Goal: Browse casually

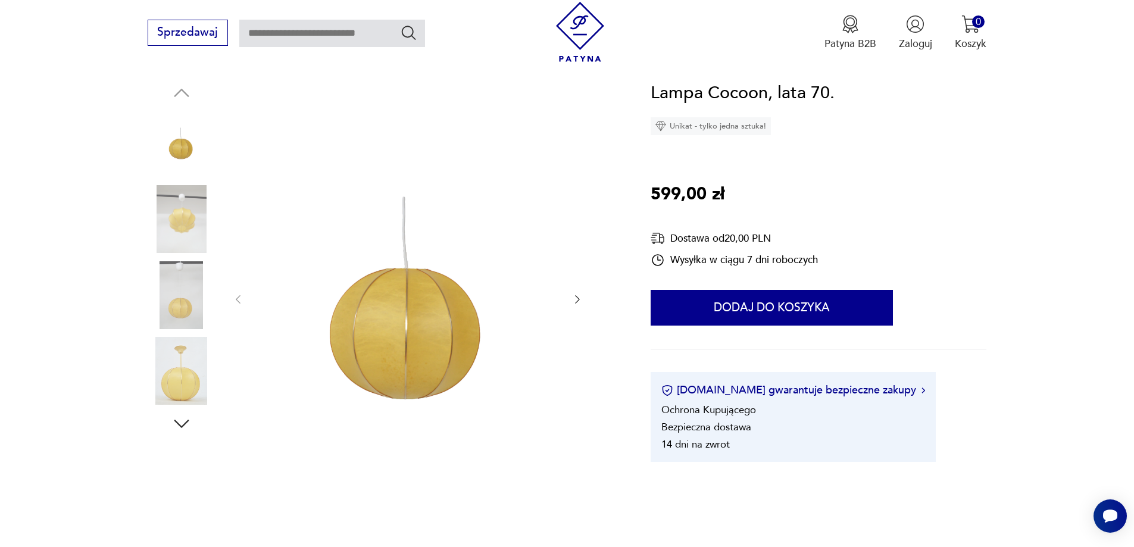
scroll to position [179, 0]
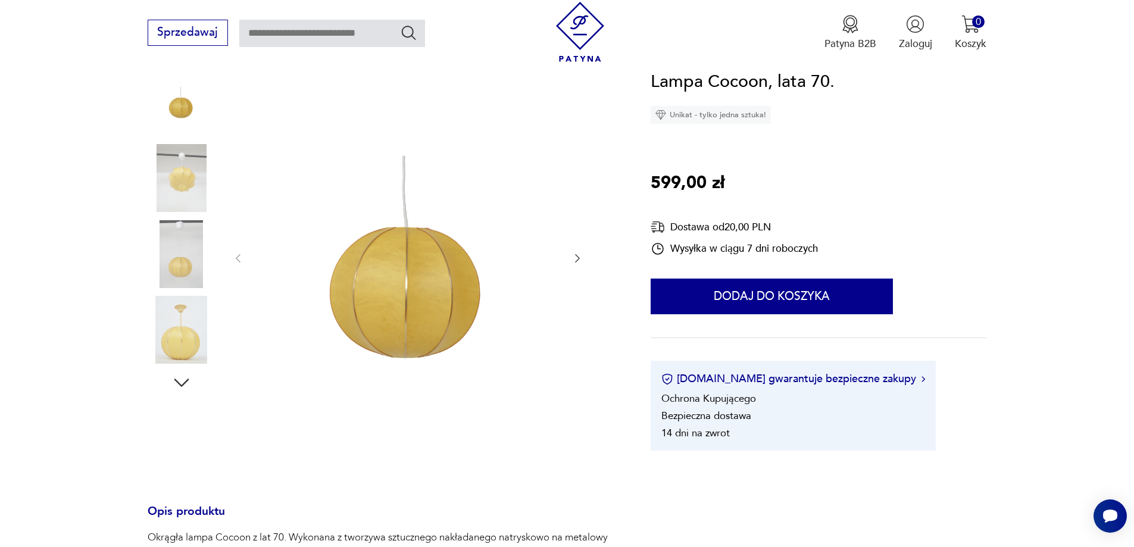
click at [579, 258] on icon "button" at bounding box center [577, 258] width 5 height 8
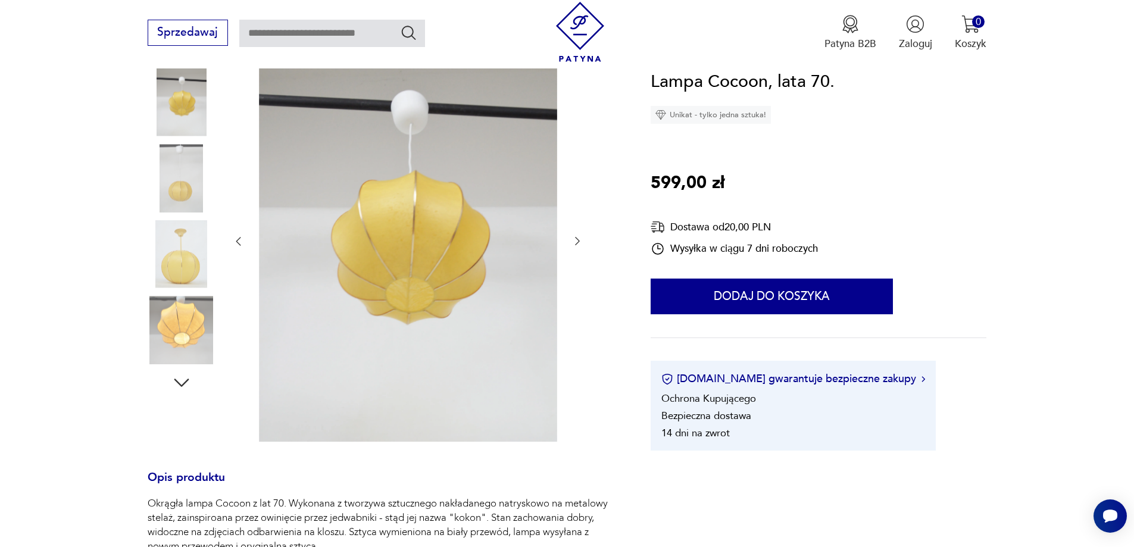
click at [573, 244] on icon "button" at bounding box center [578, 241] width 12 height 12
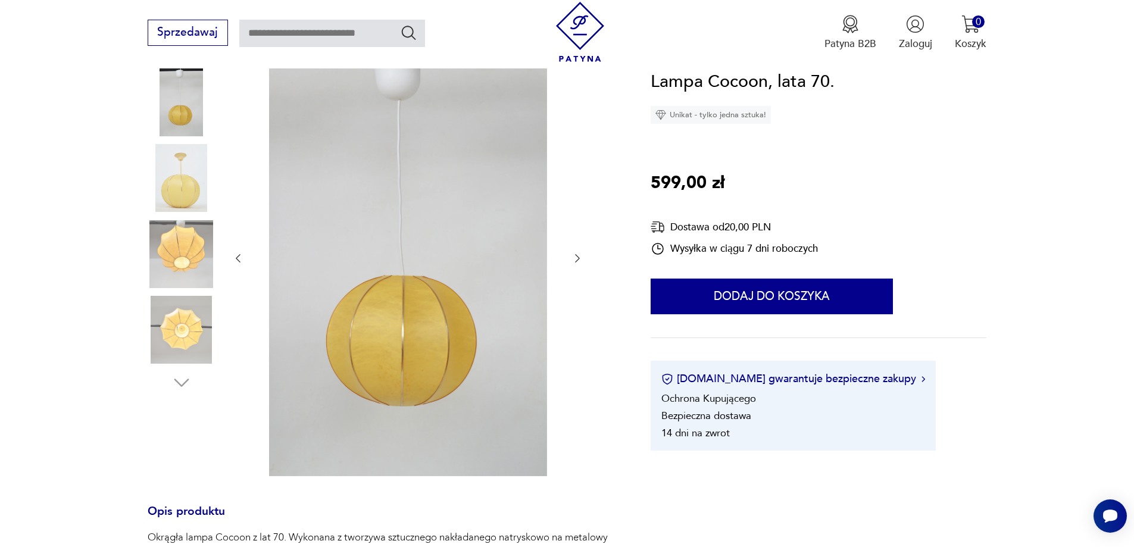
click at [573, 245] on div at bounding box center [407, 259] width 351 height 440
click at [179, 245] on img at bounding box center [182, 254] width 68 height 68
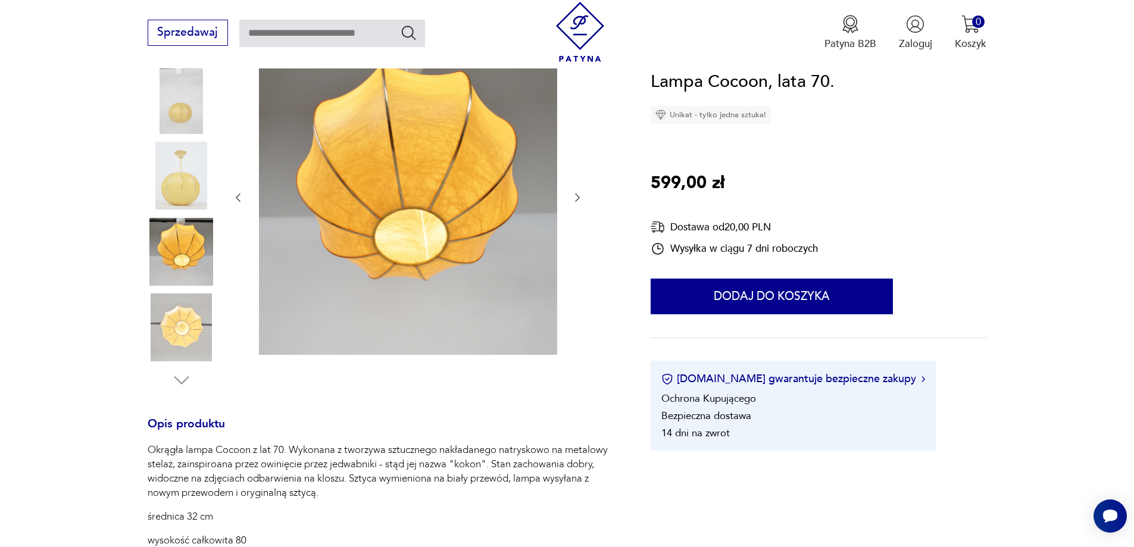
click at [186, 325] on img at bounding box center [182, 328] width 68 height 68
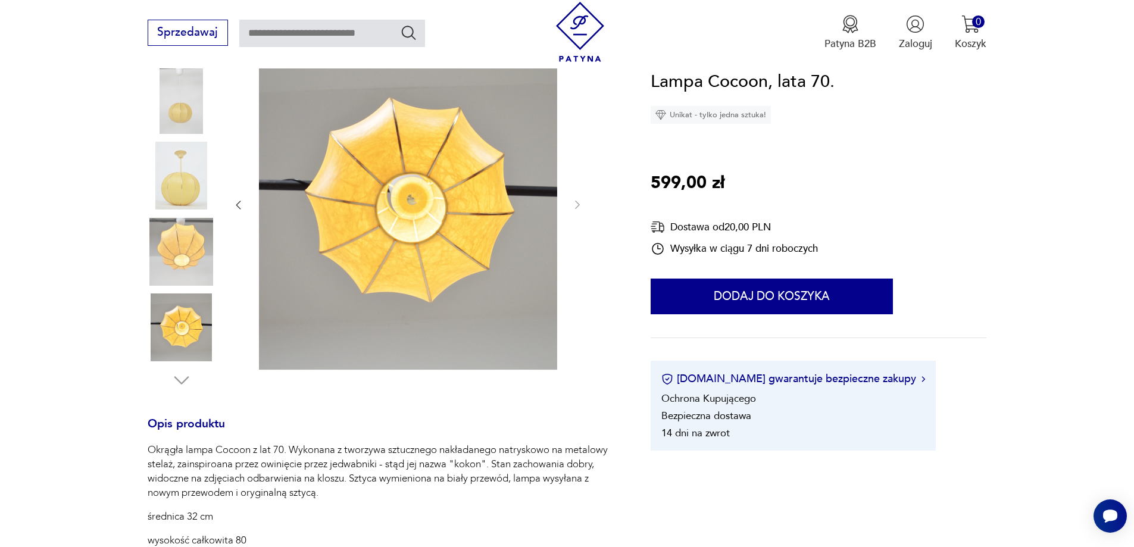
click at [182, 111] on img at bounding box center [182, 100] width 68 height 68
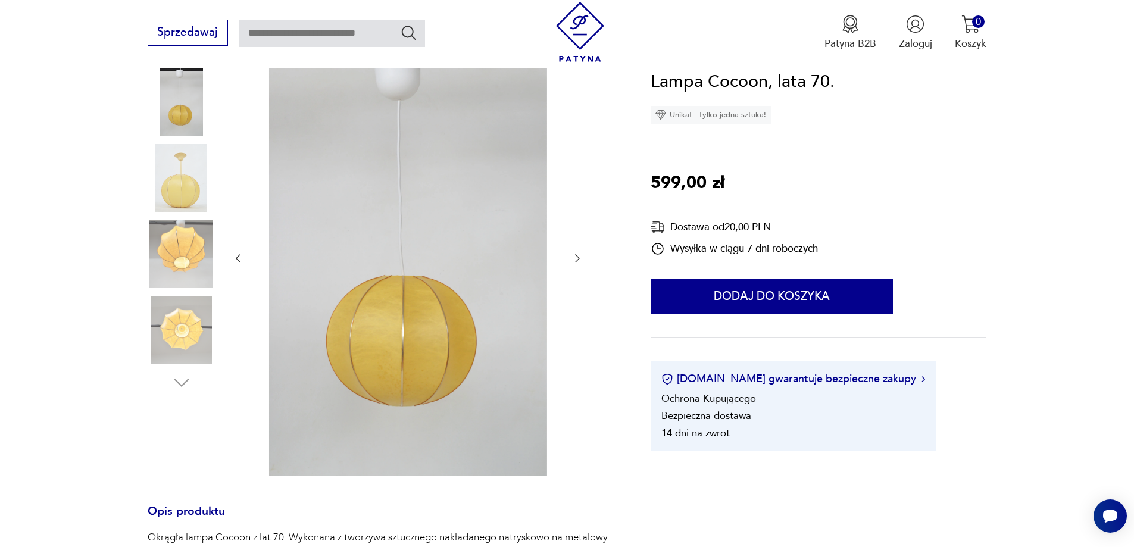
click at [188, 182] on img at bounding box center [182, 178] width 68 height 68
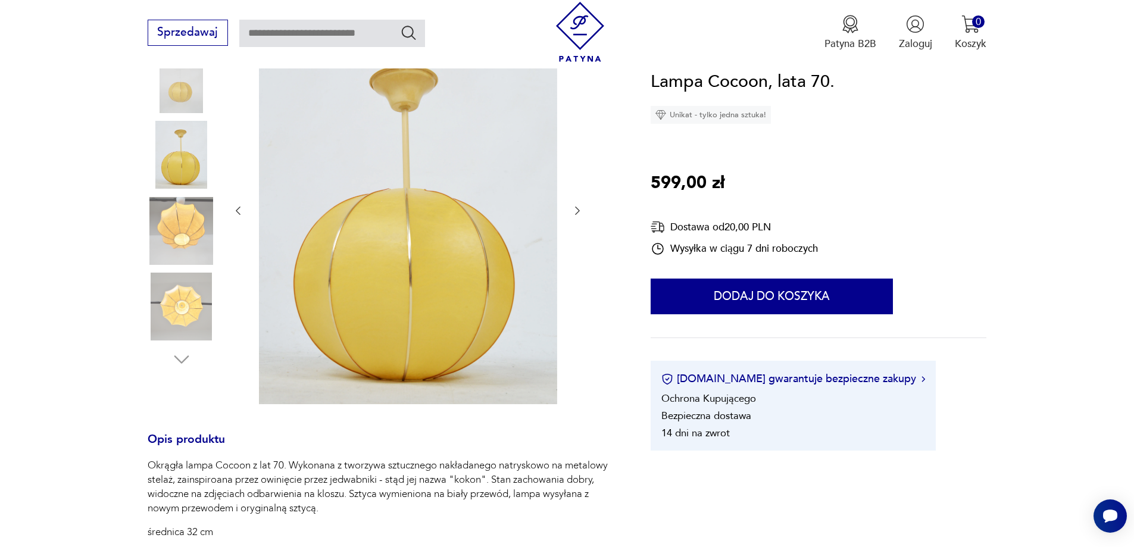
scroll to position [119, 0]
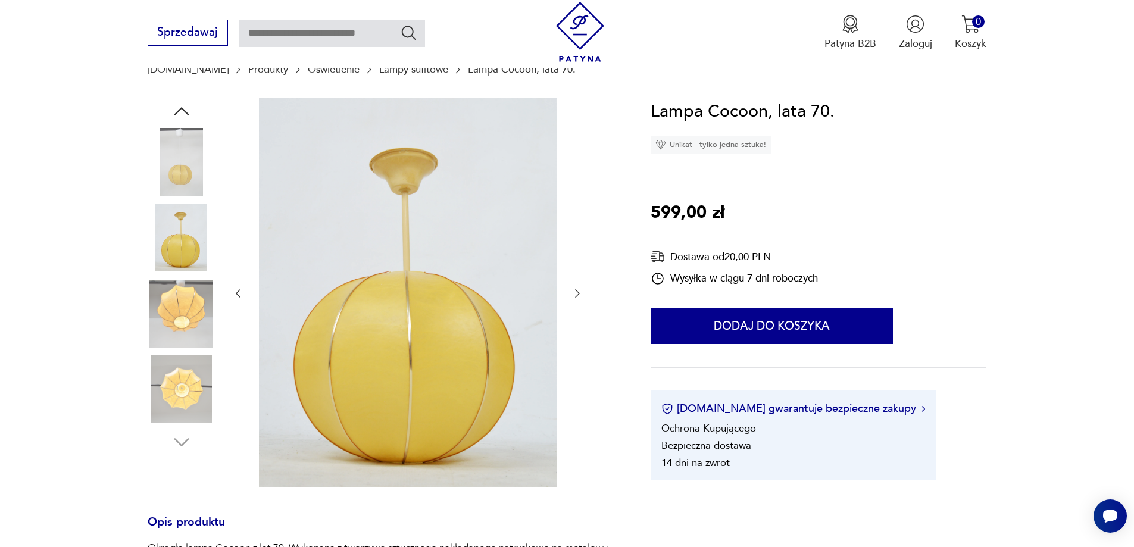
click at [189, 145] on img at bounding box center [182, 162] width 68 height 68
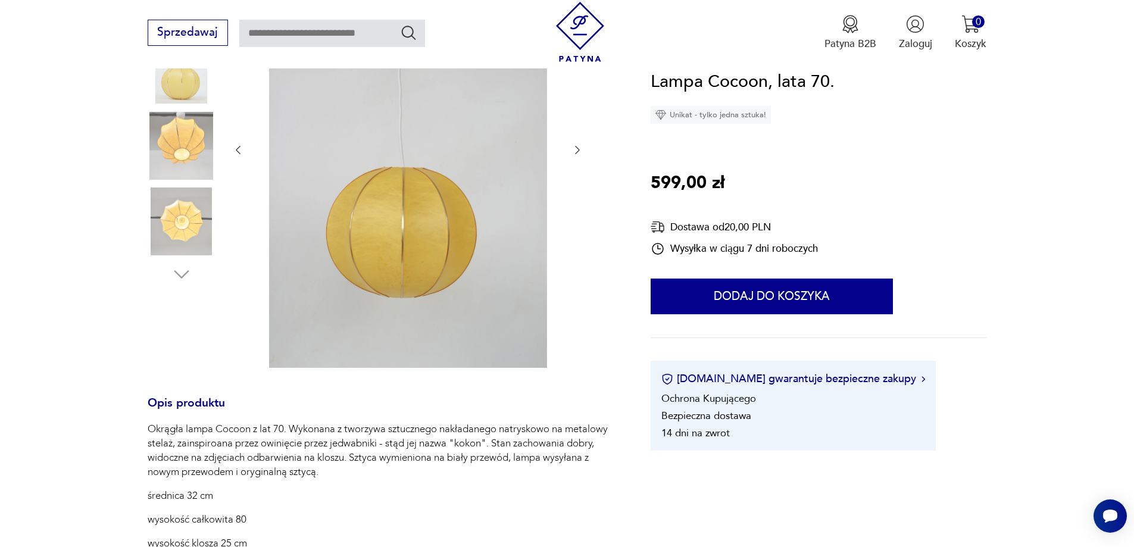
scroll to position [179, 0]
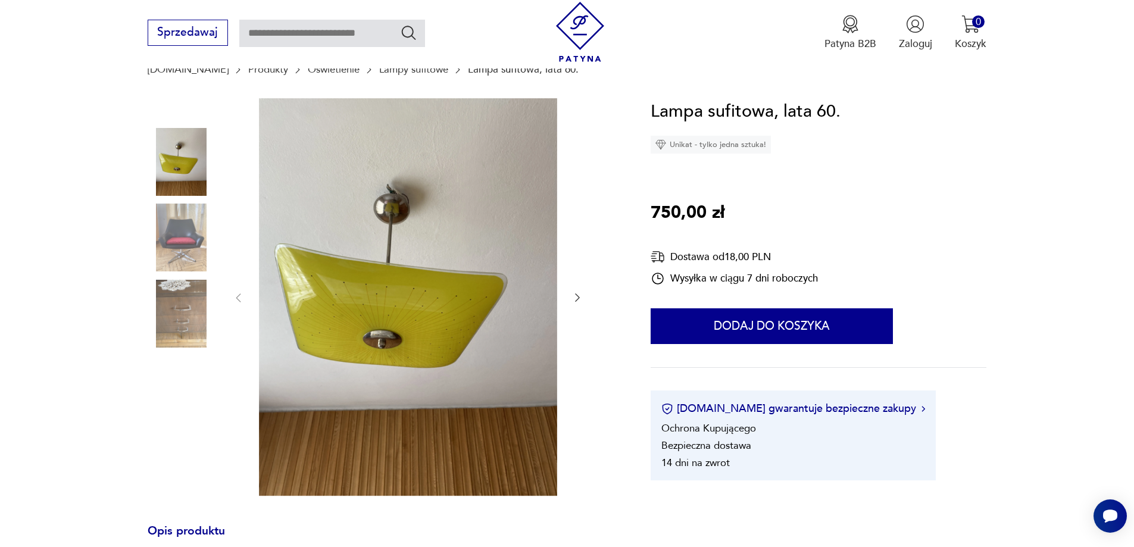
scroll to position [417, 0]
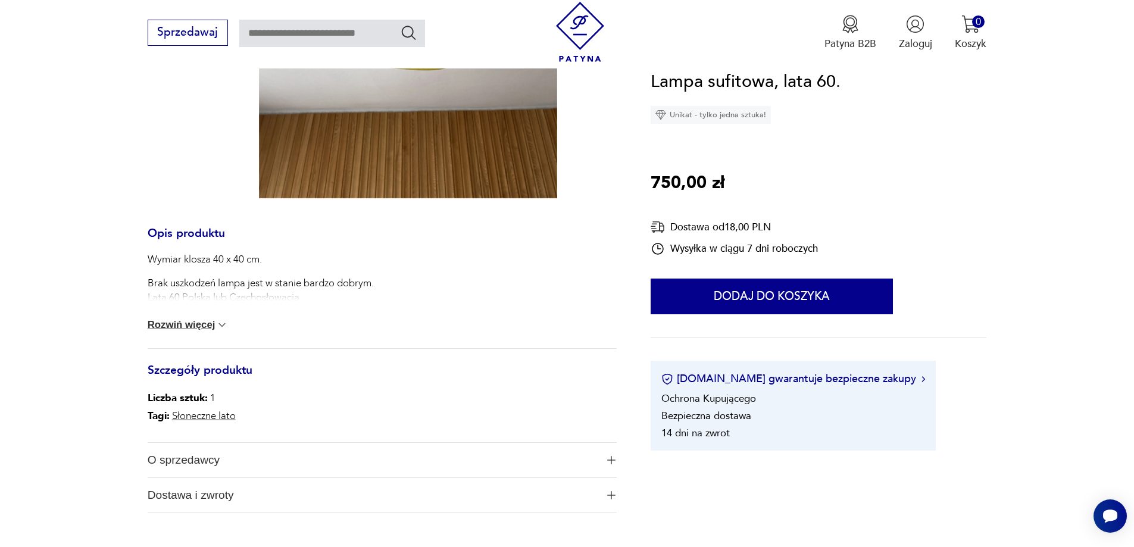
click at [189, 327] on button "Rozwiń więcej" at bounding box center [188, 325] width 81 height 12
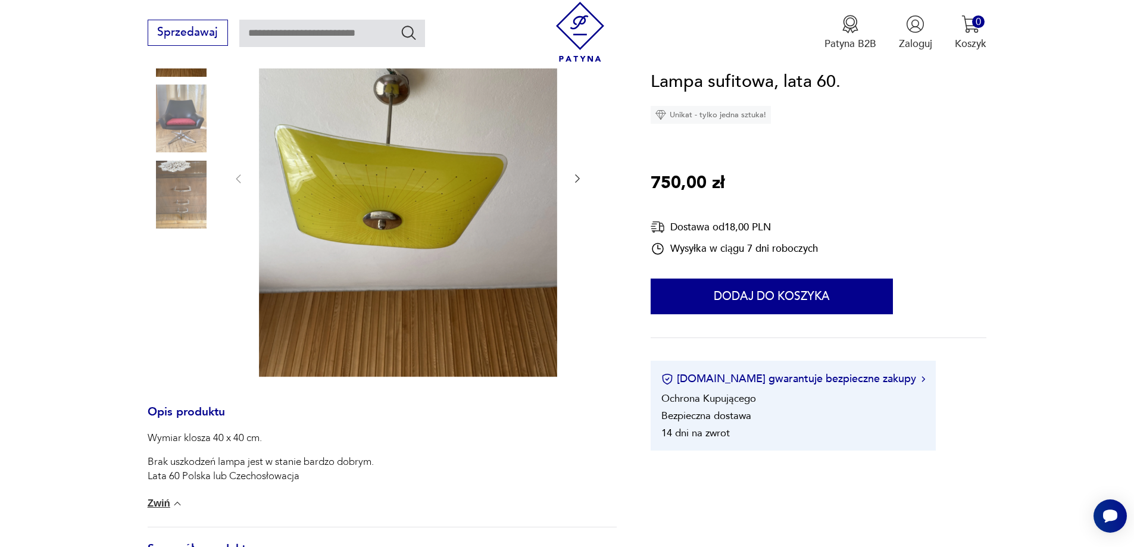
scroll to position [60, 0]
